Goal: Task Accomplishment & Management: Use online tool/utility

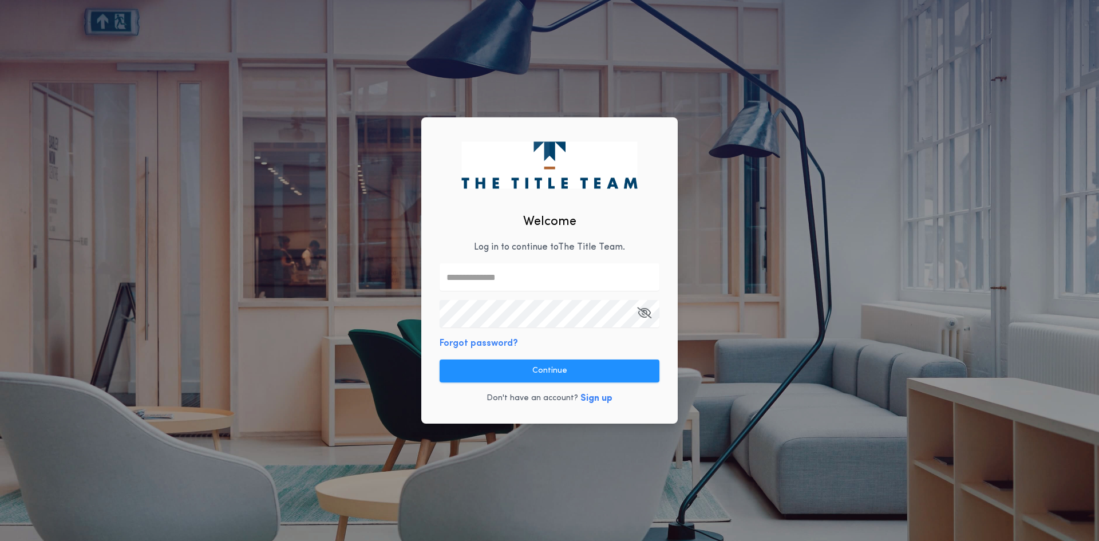
click at [498, 277] on input "text" at bounding box center [549, 276] width 220 height 27
type input "**********"
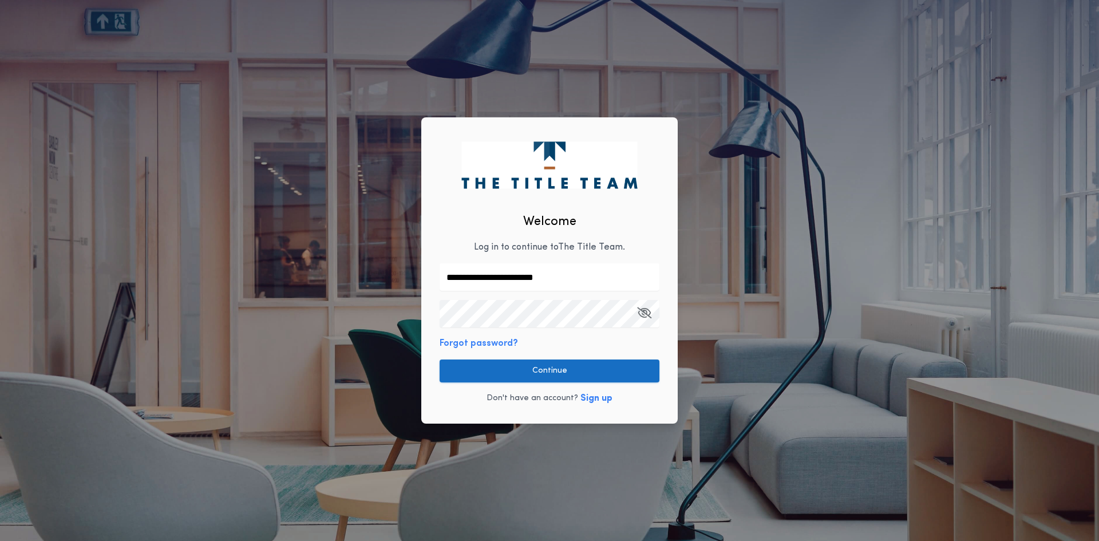
click at [561, 369] on button "Continue" at bounding box center [549, 370] width 220 height 23
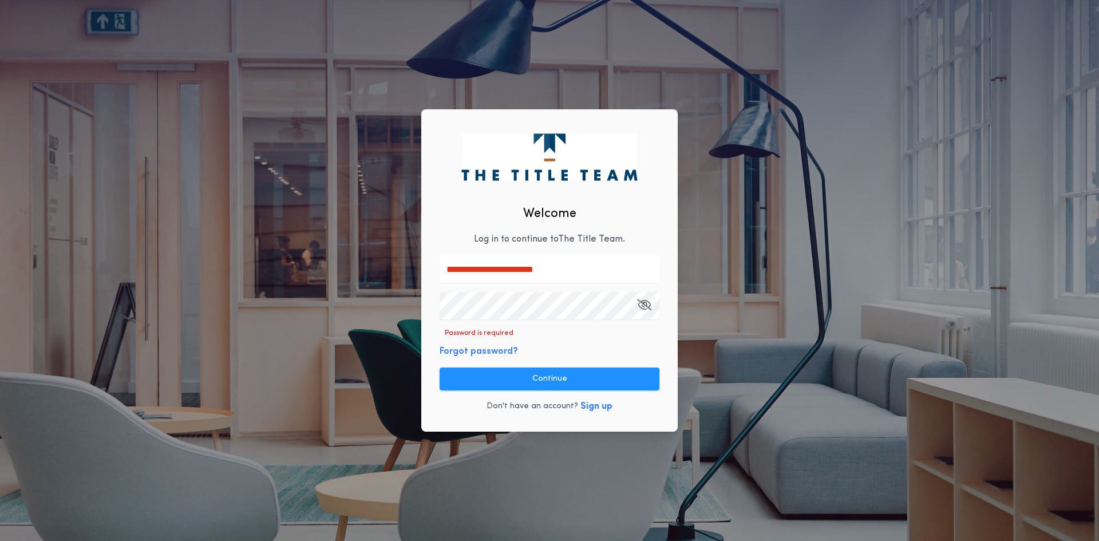
click at [457, 324] on div "**********" at bounding box center [549, 270] width 256 height 323
click at [561, 379] on button "Continue" at bounding box center [549, 378] width 220 height 23
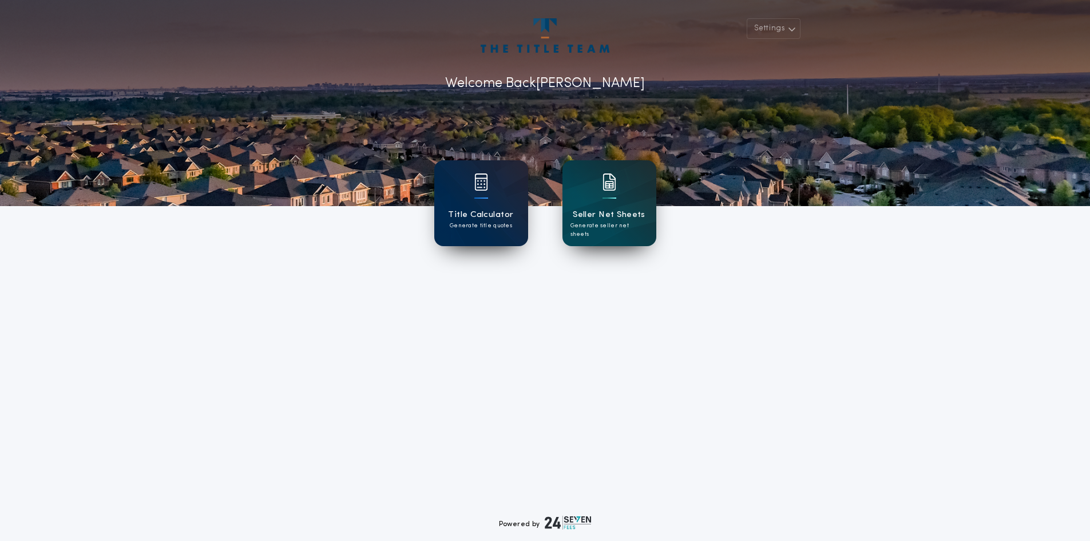
click at [482, 207] on div "Title Calculator Generate title quotes" at bounding box center [481, 203] width 94 height 86
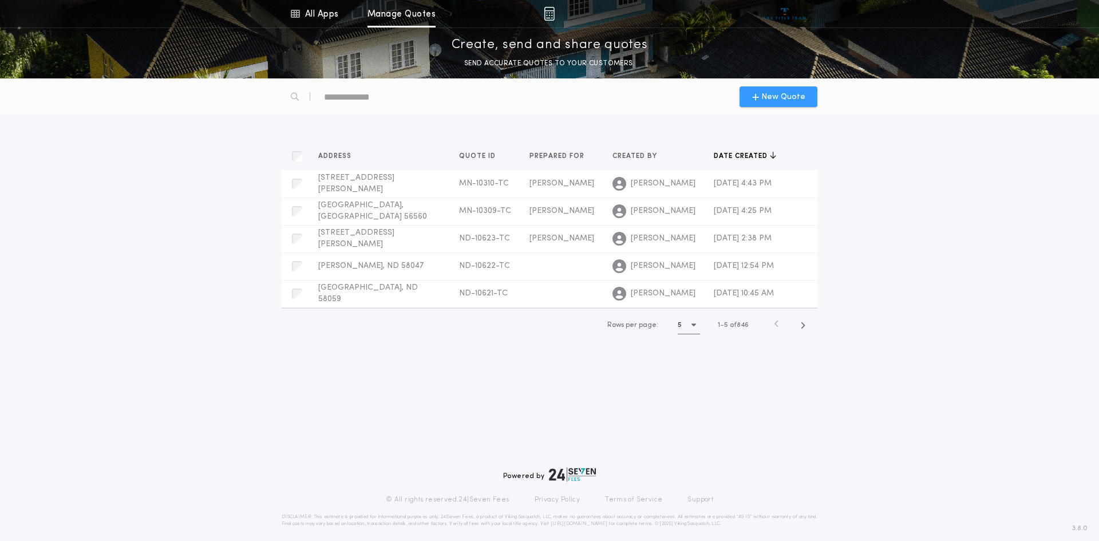
click at [776, 91] on span "New Quote" at bounding box center [783, 97] width 44 height 12
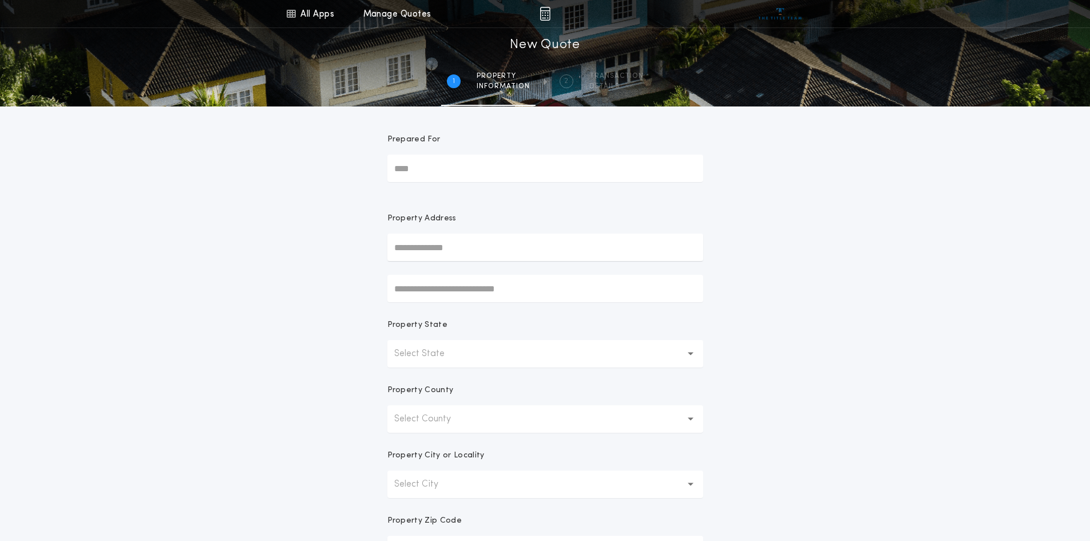
click at [433, 173] on input "Prepared For" at bounding box center [545, 167] width 316 height 27
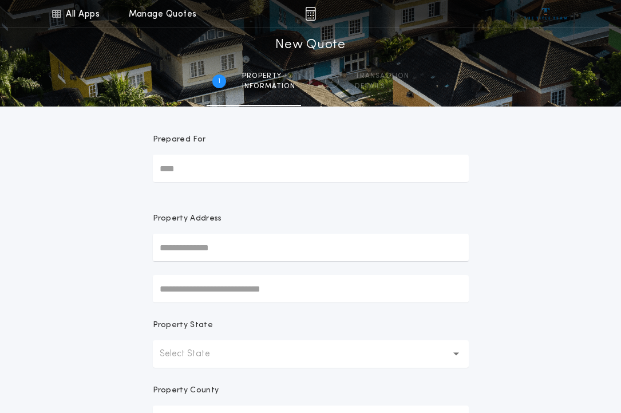
click at [192, 159] on input "Prepared For" at bounding box center [311, 167] width 316 height 27
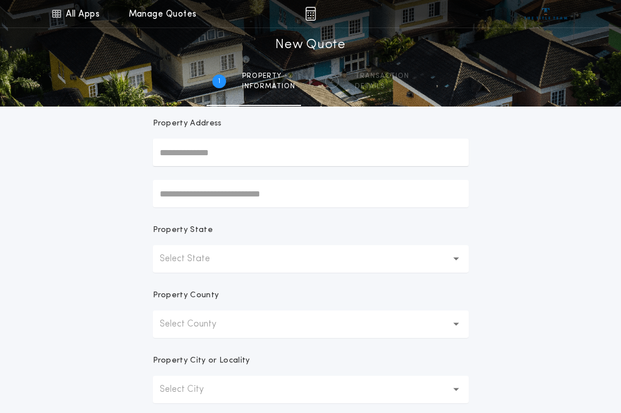
scroll to position [114, 0]
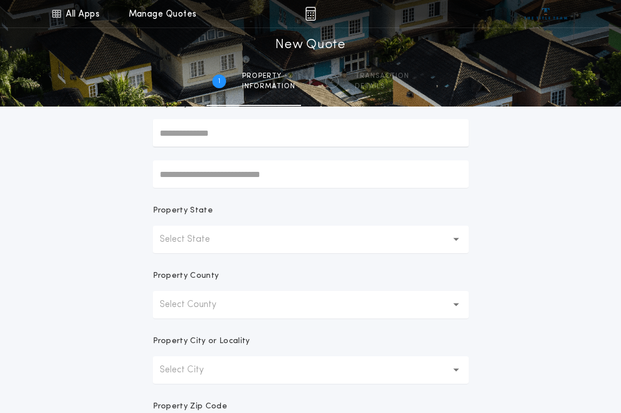
type input "*****"
click at [203, 240] on p "Select State" at bounding box center [194, 239] width 69 height 14
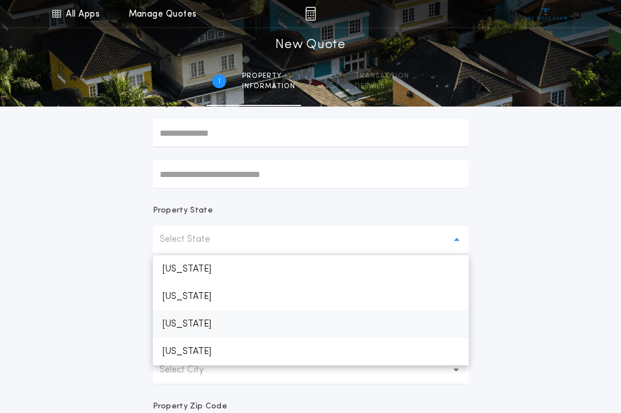
click at [204, 324] on p "[US_STATE]" at bounding box center [311, 323] width 316 height 27
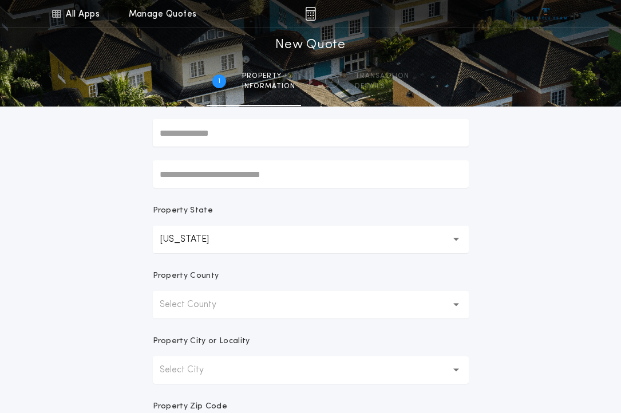
click at [184, 300] on p "Select County" at bounding box center [197, 305] width 75 height 14
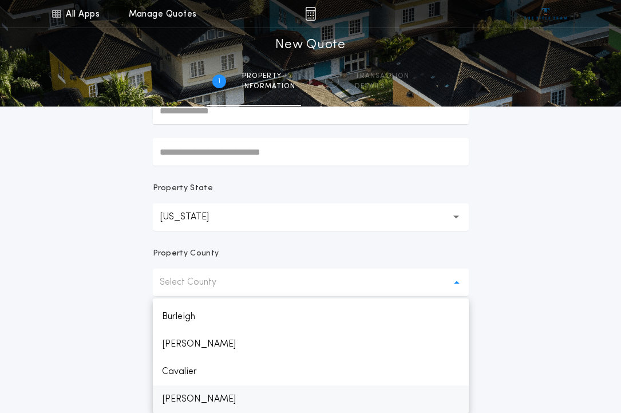
scroll to position [215, 0]
click at [178, 396] on p "Divide" at bounding box center [311, 398] width 316 height 27
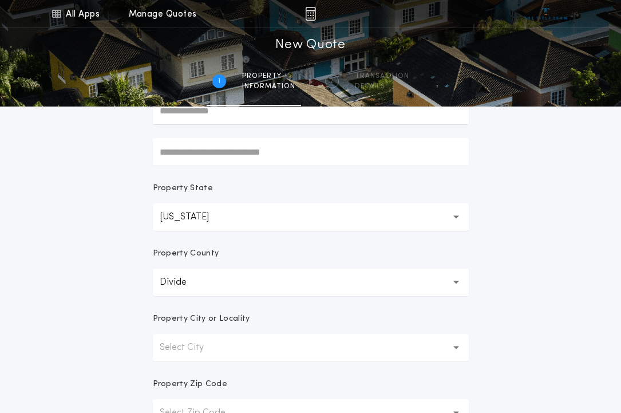
click at [192, 350] on p "Select City" at bounding box center [191, 347] width 62 height 14
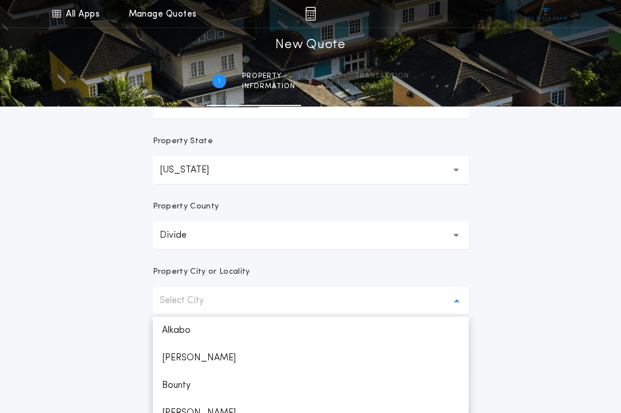
scroll to position [251, 0]
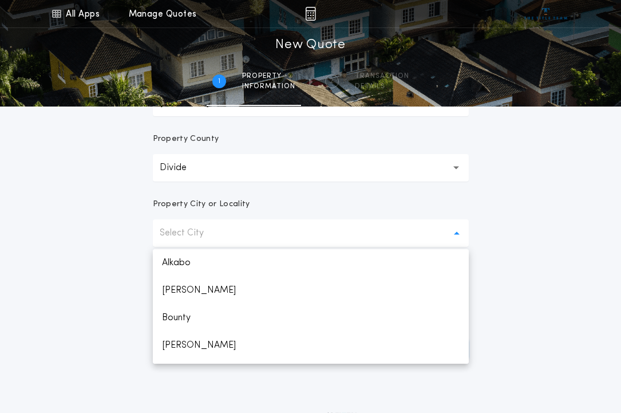
click at [182, 241] on button "Select City" at bounding box center [311, 232] width 316 height 27
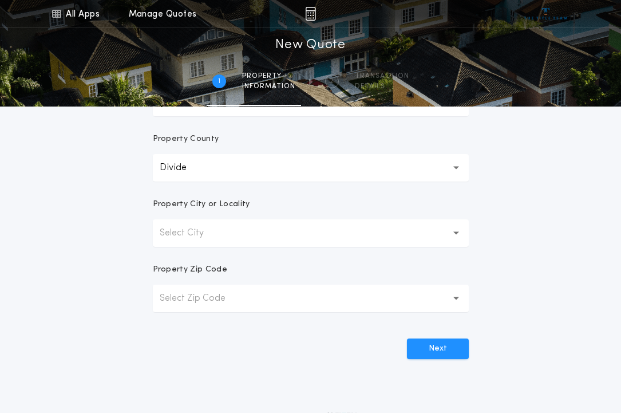
click at [179, 233] on p "Select City" at bounding box center [191, 233] width 62 height 14
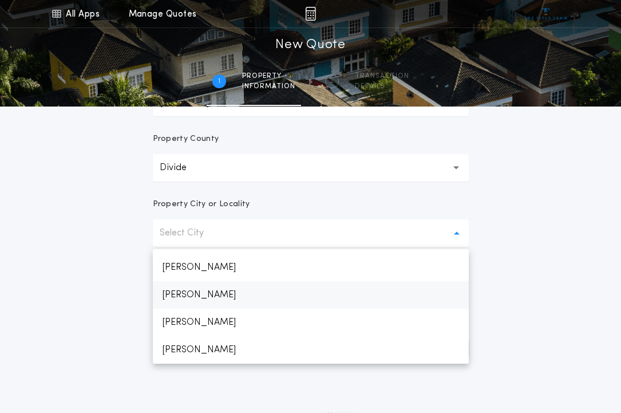
scroll to position [0, 0]
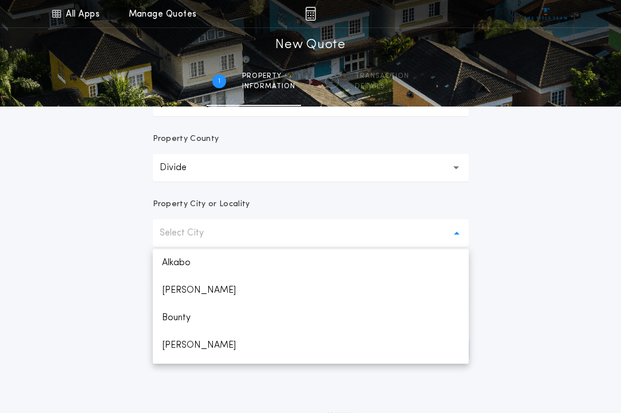
click at [199, 232] on p "Select City" at bounding box center [191, 233] width 62 height 14
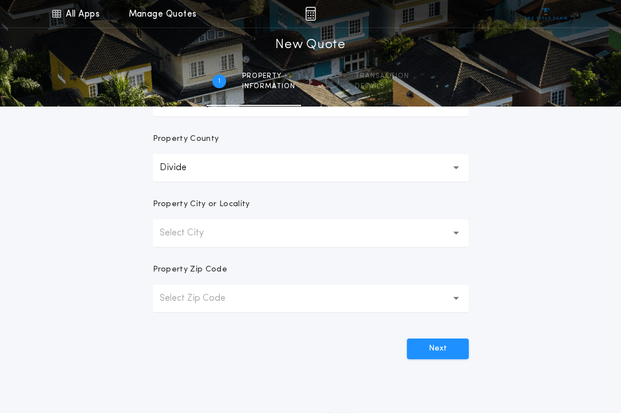
click at [191, 302] on p "Select Zip Code" at bounding box center [202, 298] width 84 height 14
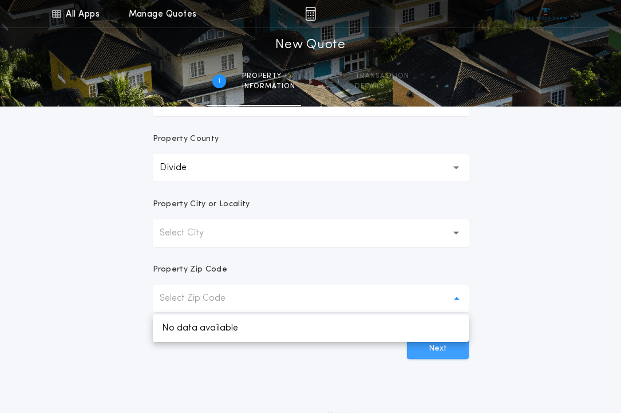
click at [439, 347] on button "Next" at bounding box center [438, 348] width 62 height 21
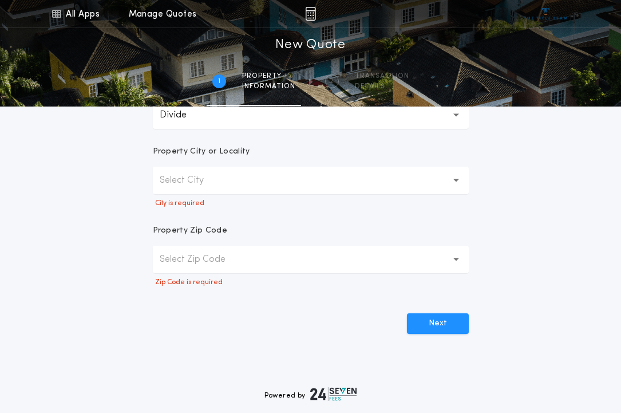
scroll to position [308, 0]
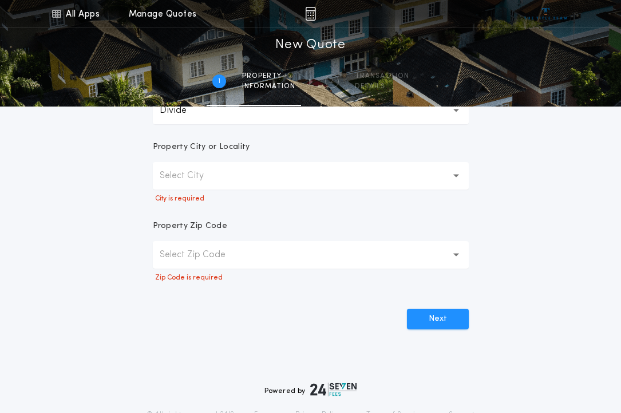
click at [262, 256] on button "Select Zip Code" at bounding box center [311, 254] width 316 height 27
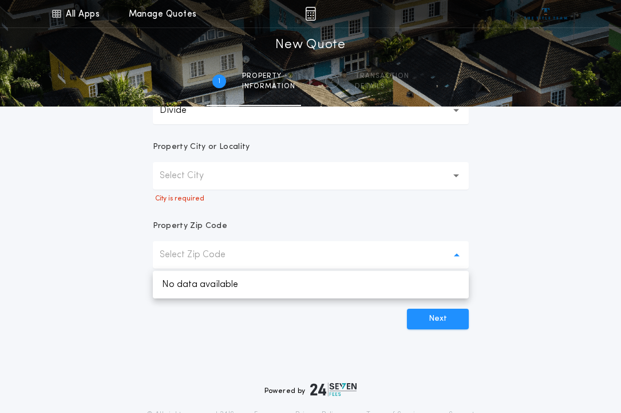
click at [236, 183] on button "Select City" at bounding box center [311, 175] width 316 height 27
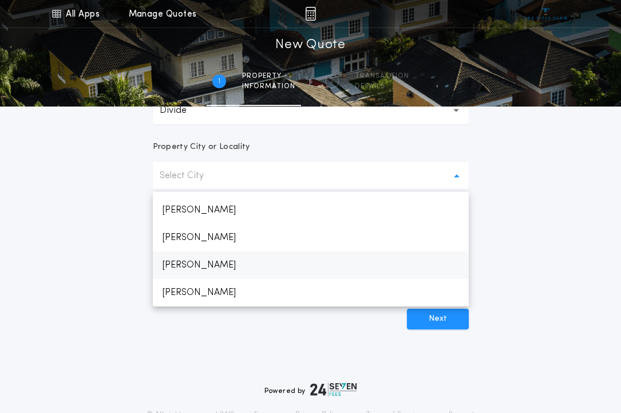
scroll to position [0, 0]
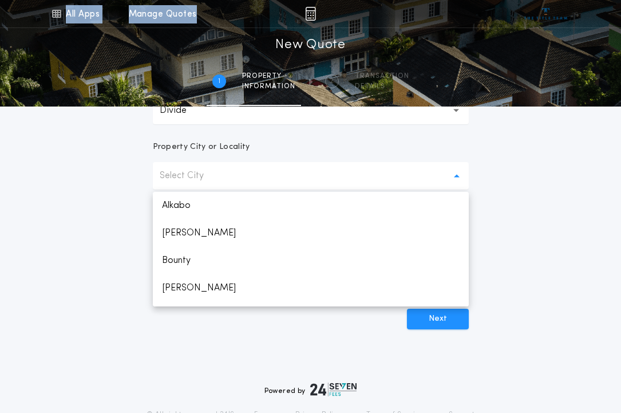
click at [310, 27] on div "Menu All Apps Manage Quotes 1 /2 New Quote 1 Property information 2 Transaction…" at bounding box center [310, 51] width 621 height 102
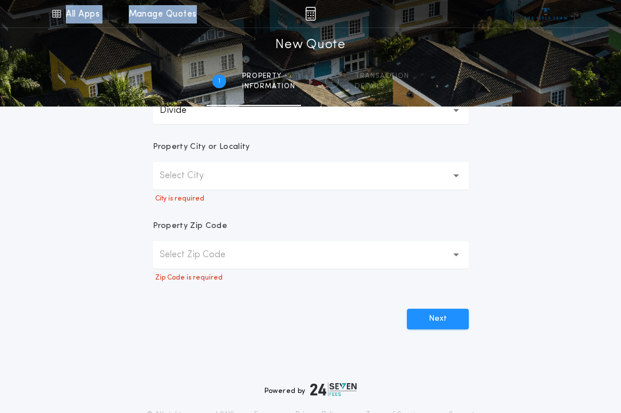
click at [312, 9] on img at bounding box center [310, 14] width 11 height 14
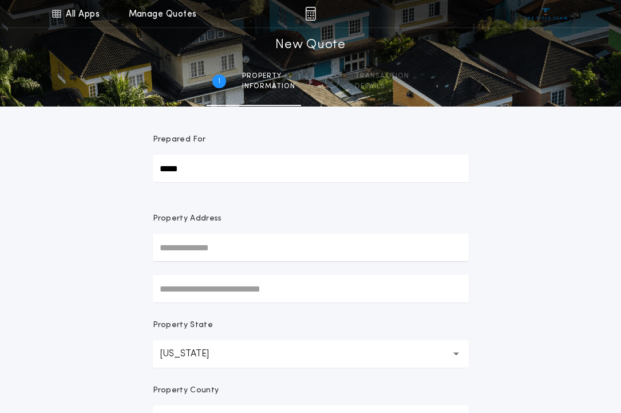
click at [387, 81] on div "Transaction details" at bounding box center [382, 81] width 54 height 19
click at [263, 83] on span "information" at bounding box center [268, 86] width 53 height 9
click at [316, 34] on div "1 /2 New Quote 1 Property information 2 Transaction details" at bounding box center [310, 67] width 621 height 78
click at [169, 247] on input "text" at bounding box center [311, 246] width 316 height 27
type input "*"
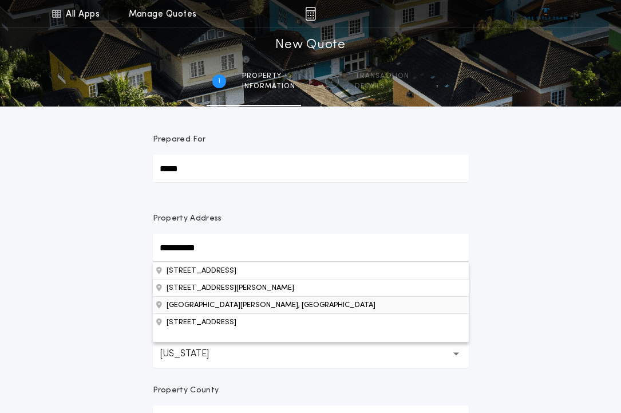
click at [233, 306] on button "[GEOGRAPHIC_DATA][PERSON_NAME], [GEOGRAPHIC_DATA]" at bounding box center [311, 304] width 316 height 17
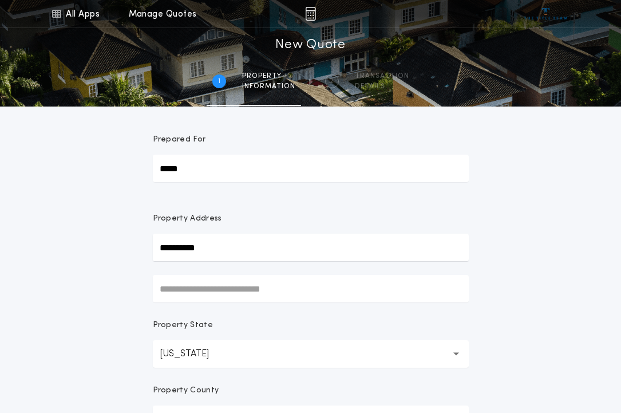
type input "**********"
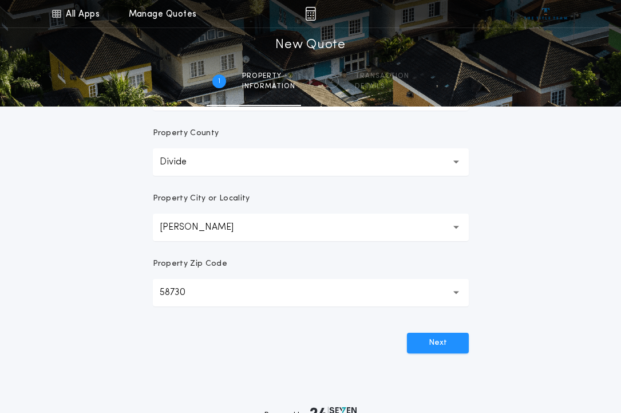
scroll to position [286, 0]
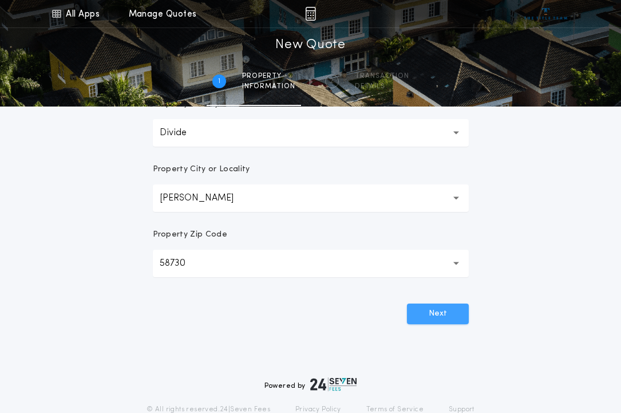
click at [425, 307] on button "Next" at bounding box center [438, 313] width 62 height 21
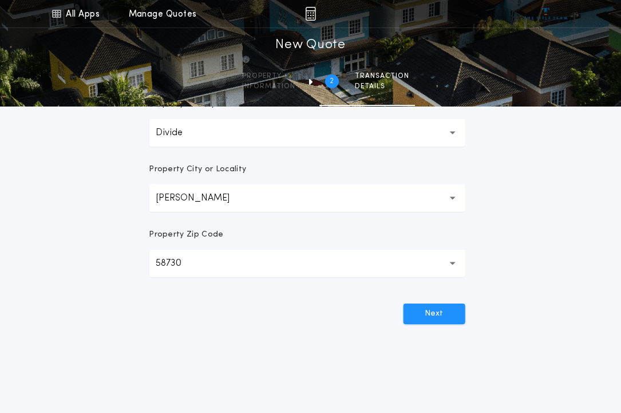
scroll to position [0, 0]
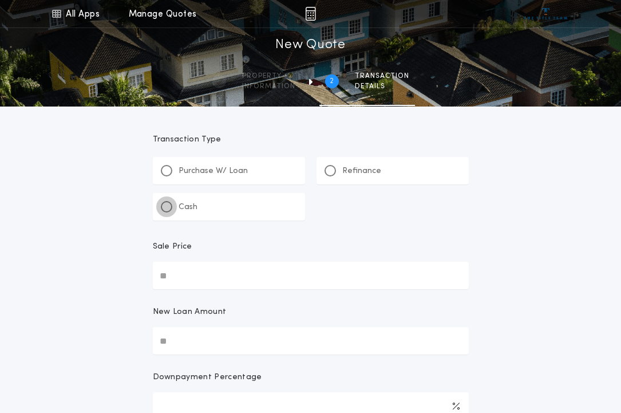
click at [164, 203] on div at bounding box center [166, 206] width 11 height 11
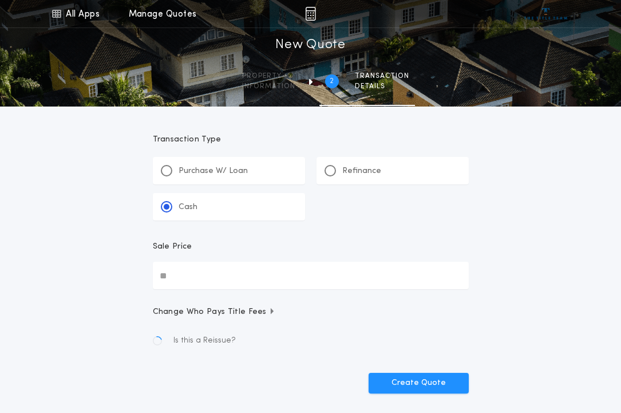
click at [172, 272] on input "Sale Price" at bounding box center [311, 274] width 316 height 27
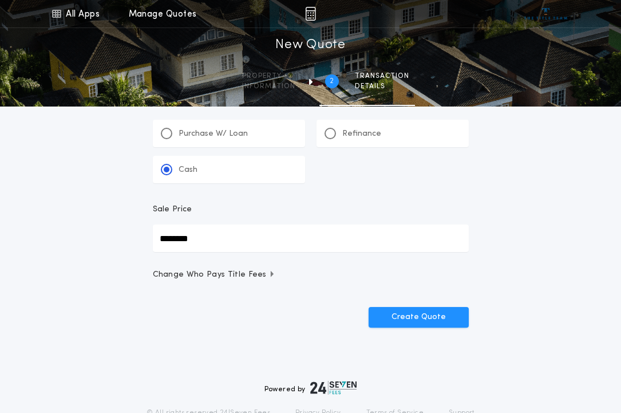
scroll to position [57, 0]
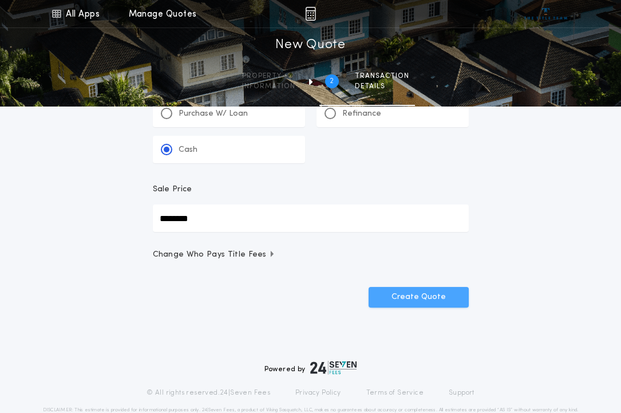
type input "********"
click at [406, 296] on button "Create Quote" at bounding box center [419, 297] width 100 height 21
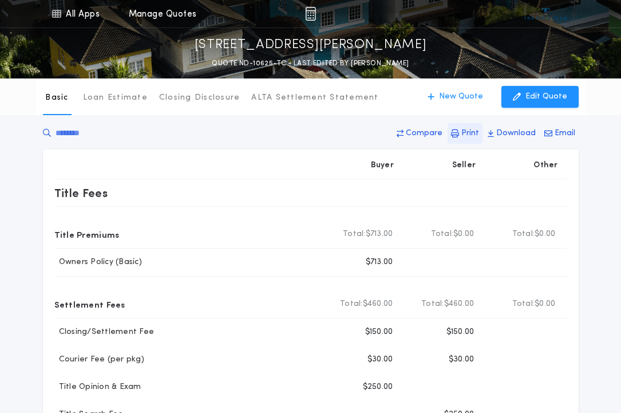
click at [469, 134] on p "Print" at bounding box center [470, 133] width 18 height 11
click at [467, 97] on p "New Quote" at bounding box center [461, 96] width 44 height 11
click at [470, 93] on p "New Quote" at bounding box center [461, 96] width 44 height 11
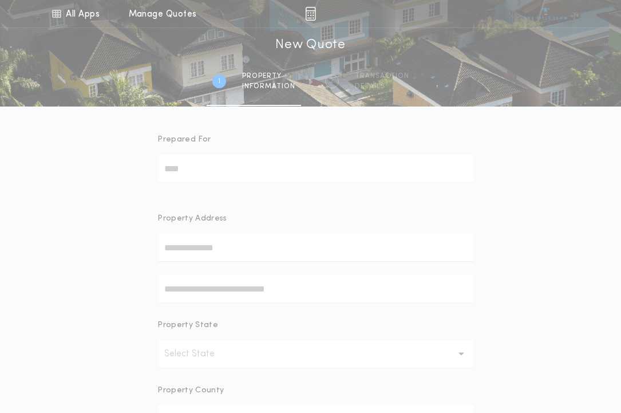
scroll to position [57, 0]
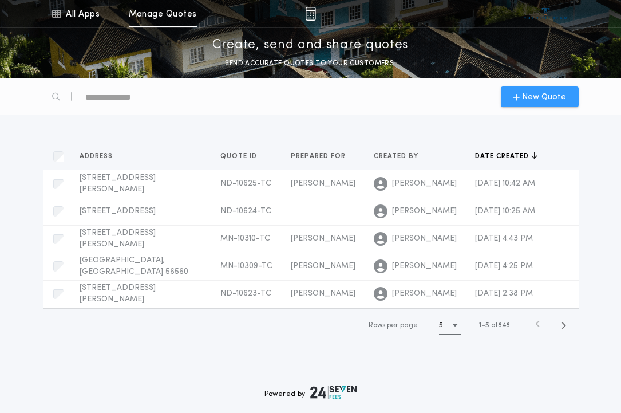
click at [537, 96] on span "New Quote" at bounding box center [544, 97] width 44 height 12
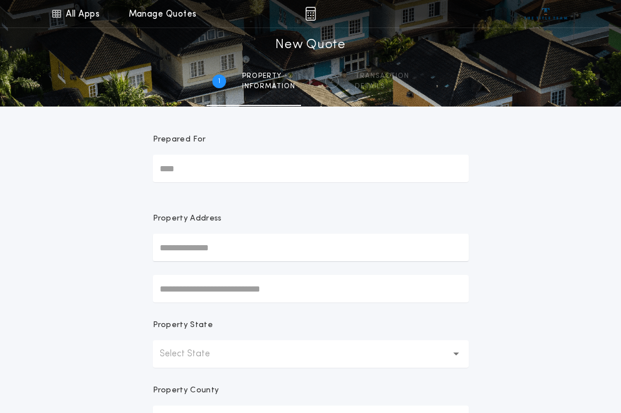
click at [193, 173] on input "Prepared For" at bounding box center [311, 167] width 316 height 27
type input "*****"
click at [187, 247] on input "text" at bounding box center [311, 246] width 316 height 27
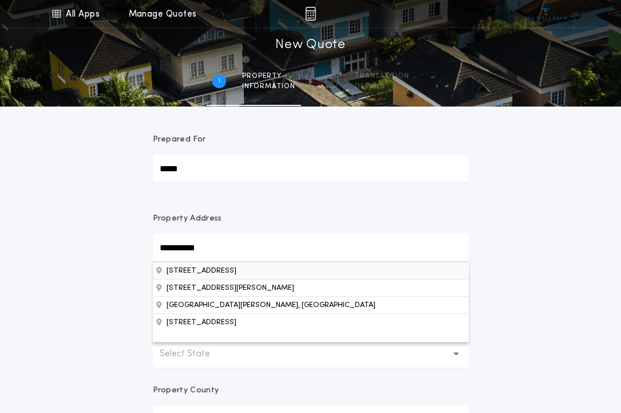
click at [231, 272] on button "[STREET_ADDRESS]" at bounding box center [311, 269] width 316 height 17
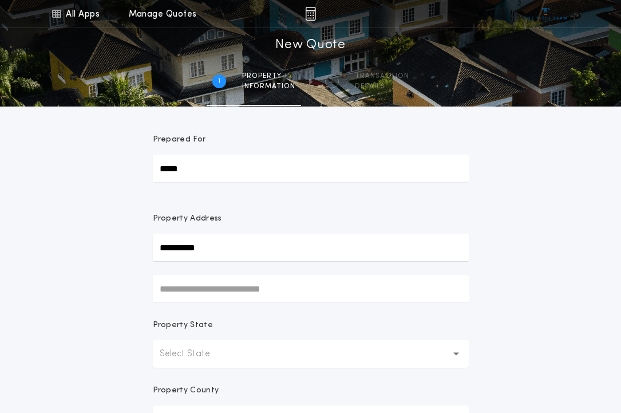
type input "**********"
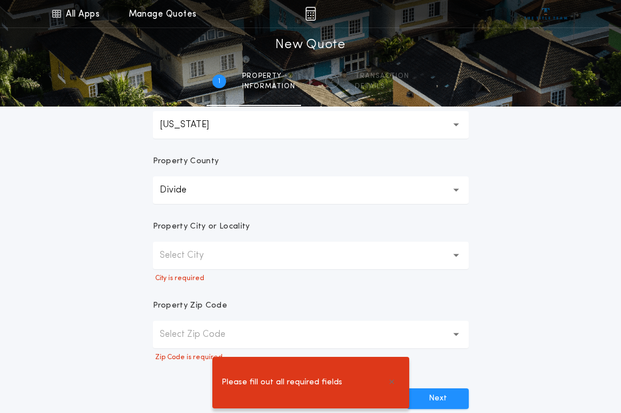
scroll to position [286, 0]
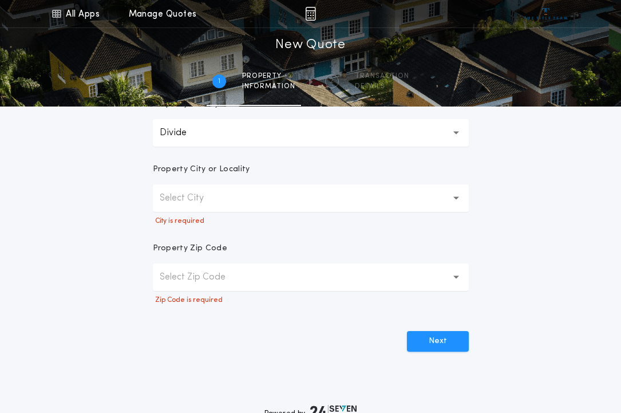
click at [249, 200] on button "Select City" at bounding box center [311, 197] width 316 height 27
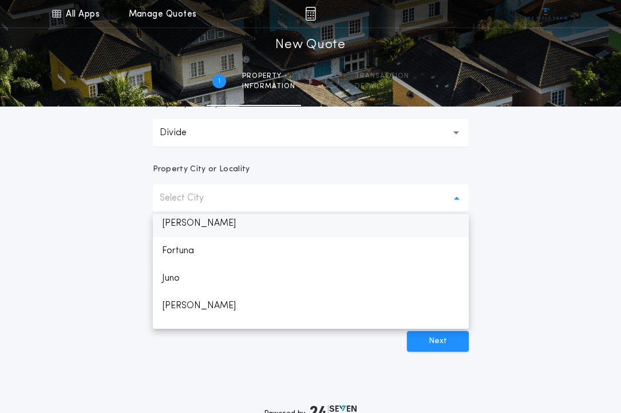
scroll to position [110, 0]
click at [188, 225] on p "[PERSON_NAME]" at bounding box center [311, 227] width 316 height 27
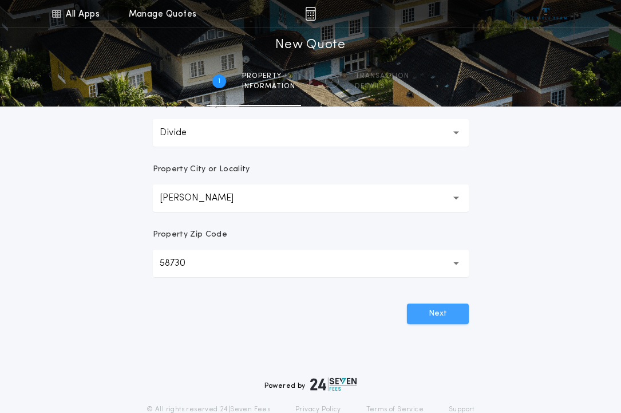
click at [443, 307] on button "Next" at bounding box center [438, 313] width 62 height 21
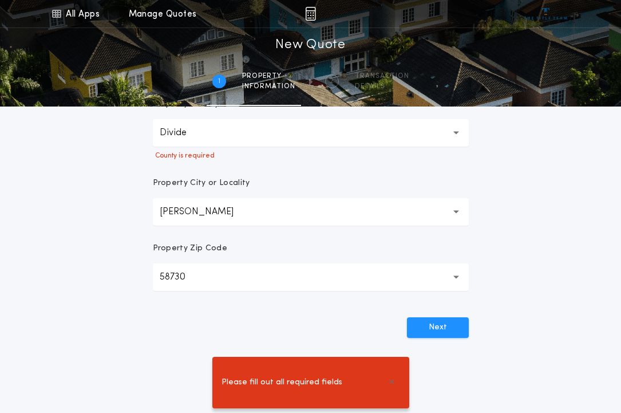
scroll to position [172, 0]
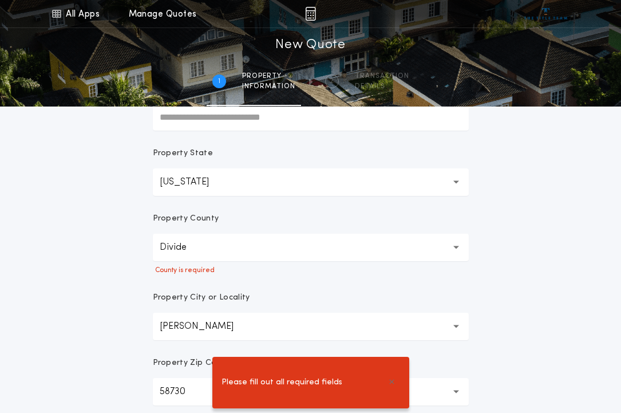
click at [283, 252] on button "Divide" at bounding box center [311, 246] width 316 height 27
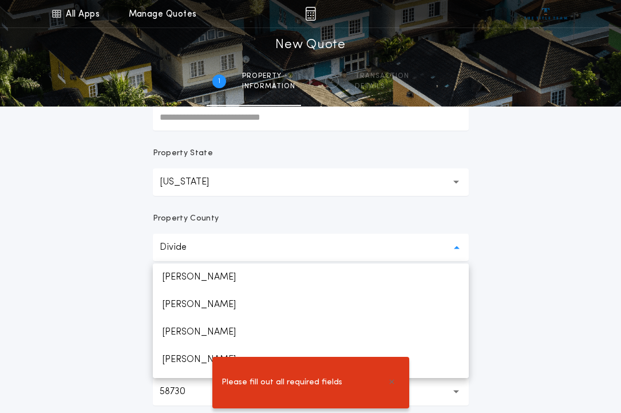
scroll to position [215, 0]
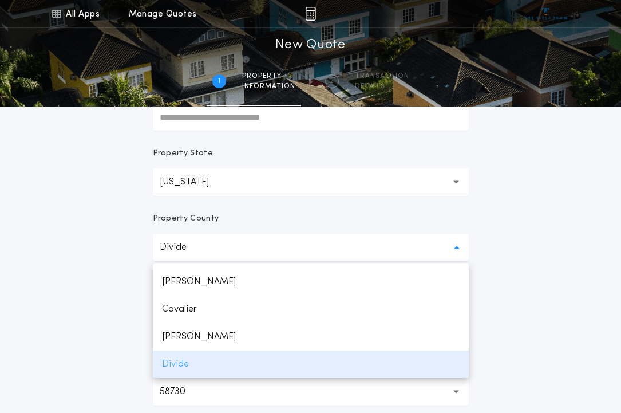
click at [186, 371] on p "Divide" at bounding box center [311, 363] width 316 height 27
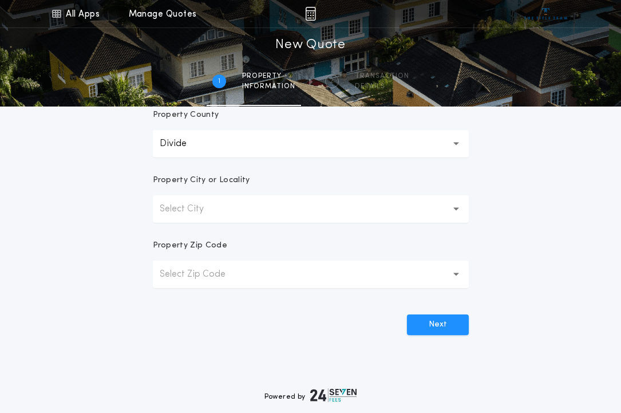
scroll to position [286, 0]
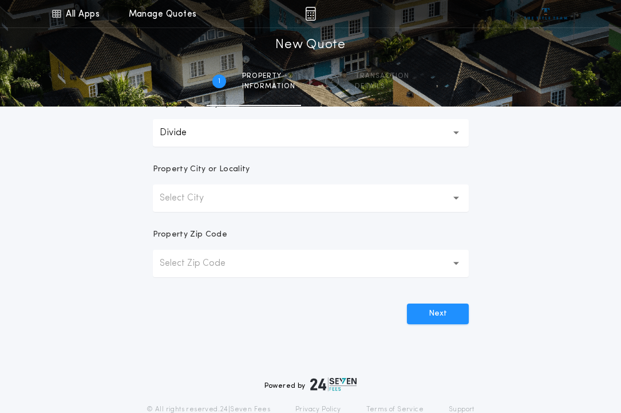
click at [367, 199] on button "Select City" at bounding box center [311, 197] width 316 height 27
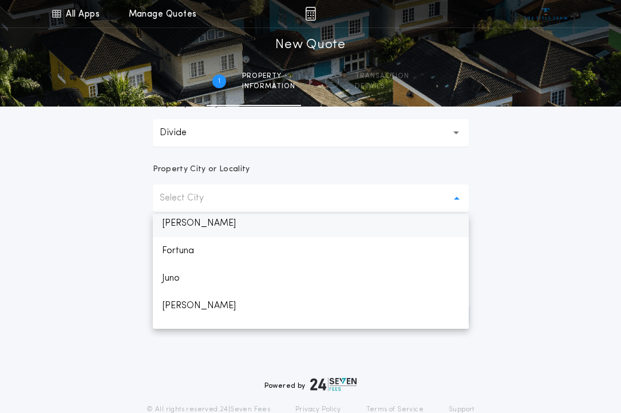
scroll to position [110, 0]
click at [179, 221] on p "[PERSON_NAME]" at bounding box center [311, 227] width 316 height 27
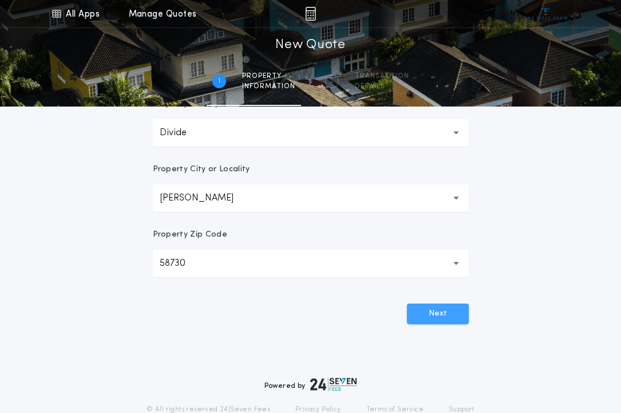
click at [447, 312] on button "Next" at bounding box center [438, 313] width 62 height 21
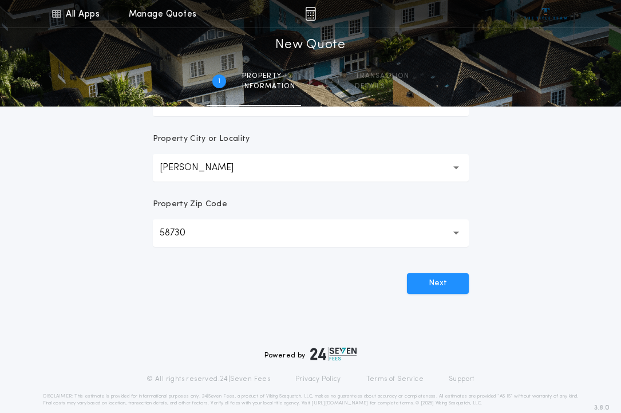
scroll to position [333, 0]
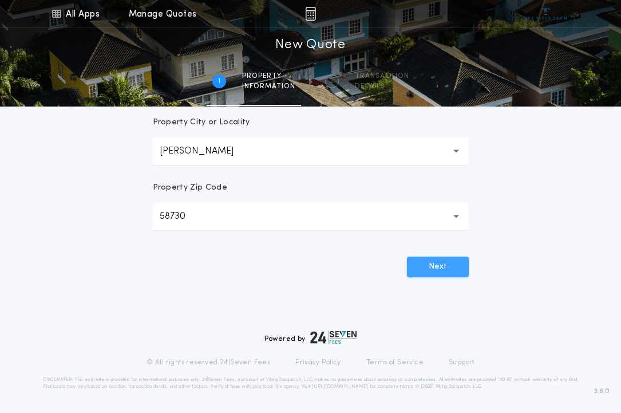
click at [437, 257] on button "Next" at bounding box center [438, 266] width 62 height 21
click at [439, 263] on button "Next" at bounding box center [438, 266] width 62 height 21
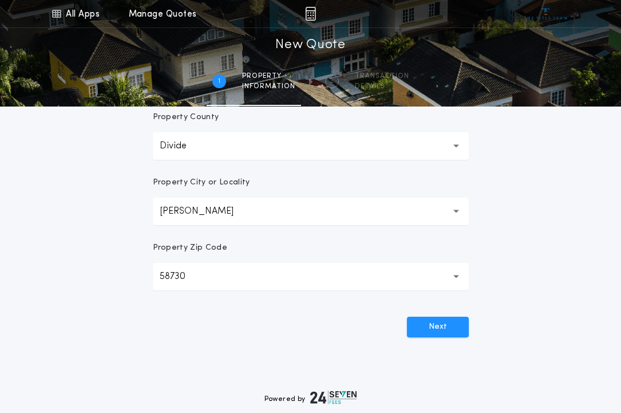
scroll to position [286, 0]
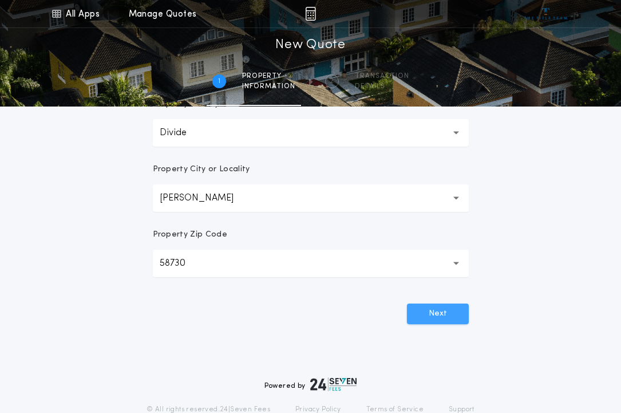
click at [443, 311] on button "Next" at bounding box center [438, 313] width 62 height 21
